Goal: Transaction & Acquisition: Book appointment/travel/reservation

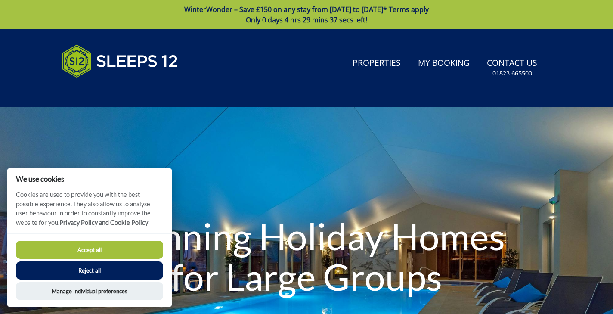
click at [77, 249] on button "Accept all" at bounding box center [89, 250] width 147 height 18
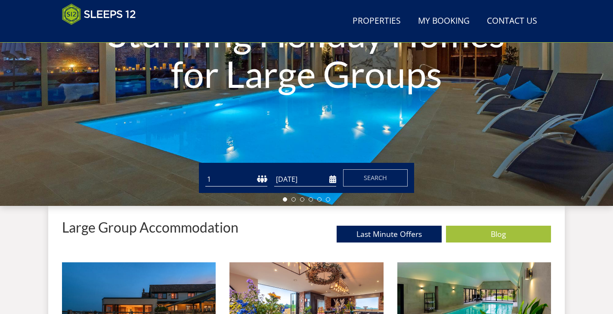
scroll to position [169, 0]
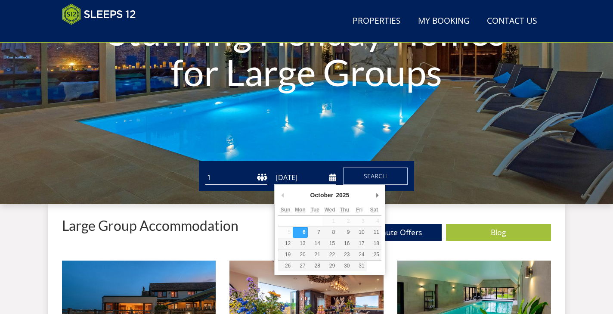
click at [325, 177] on input "[DATE]" at bounding box center [305, 178] width 62 height 14
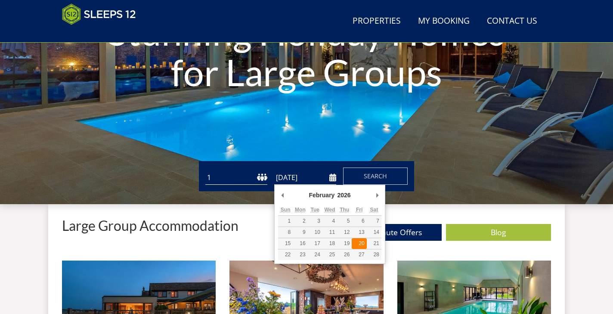
type input "[DATE]"
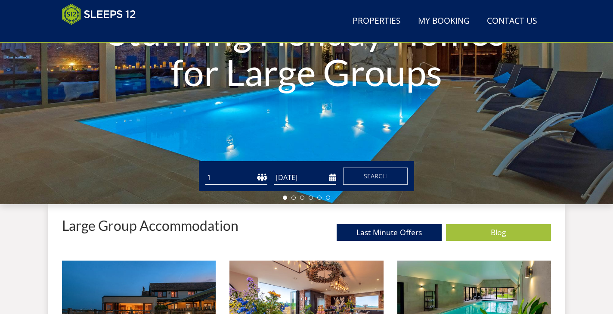
select select "9"
click at [377, 177] on span "Search" at bounding box center [375, 176] width 23 height 8
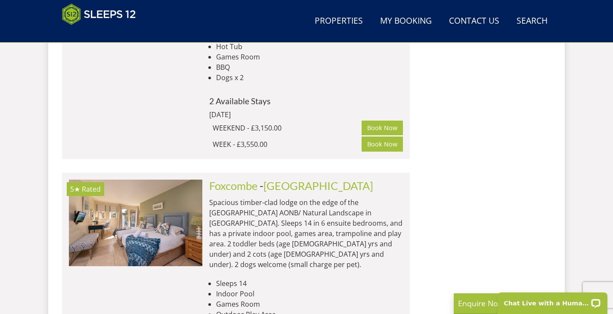
scroll to position [5095, 0]
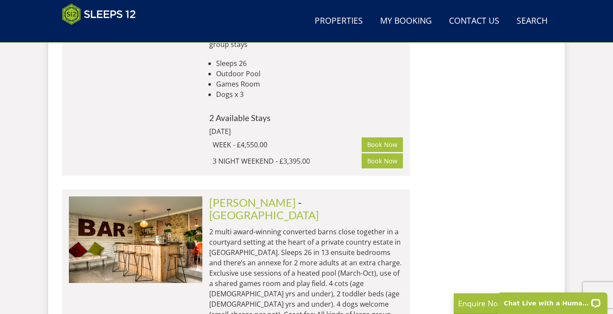
scroll to position [10391, 0]
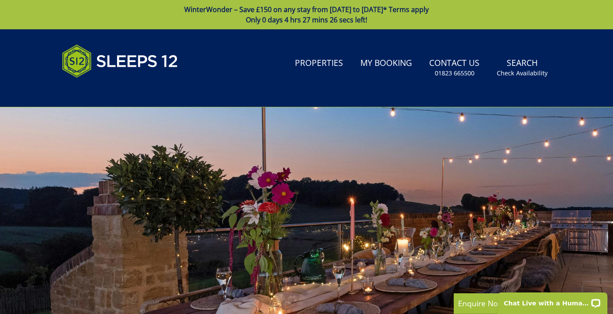
scroll to position [0, 0]
